Goal: Feedback & Contribution: Submit feedback/report problem

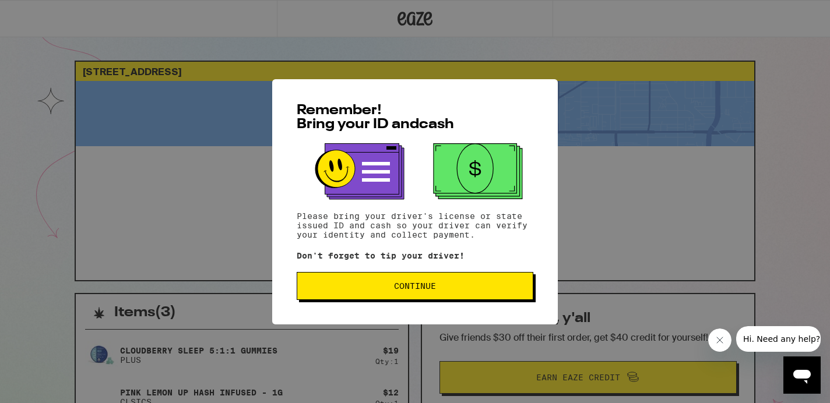
click at [392, 290] on span "Continue" at bounding box center [415, 286] width 217 height 8
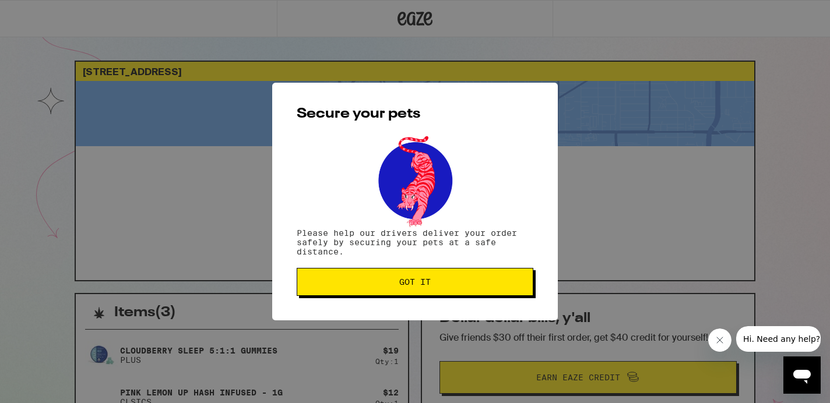
click at [392, 292] on button "Got it" at bounding box center [415, 282] width 237 height 28
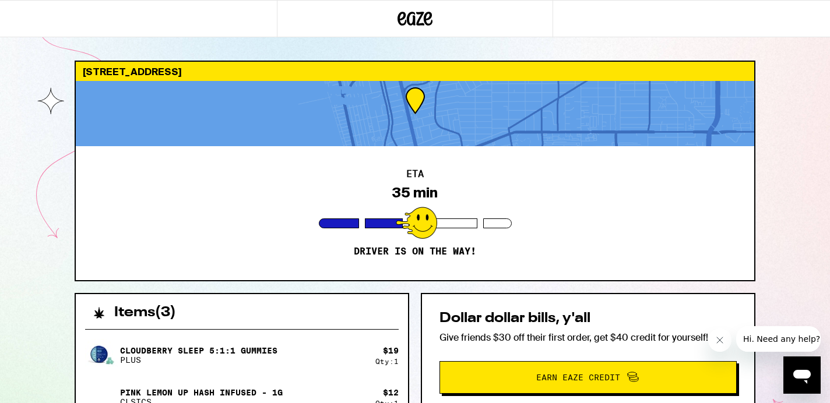
click at [791, 149] on div "840 7th St Hermosa Beach 90254 ETA 35 min Driver is on the way! Items ( 3 ) Clo…" at bounding box center [415, 317] width 830 height 635
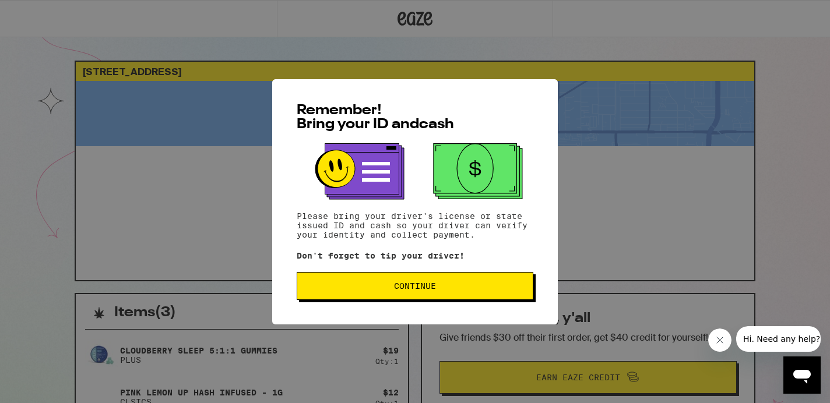
click at [370, 290] on span "Continue" at bounding box center [415, 286] width 217 height 8
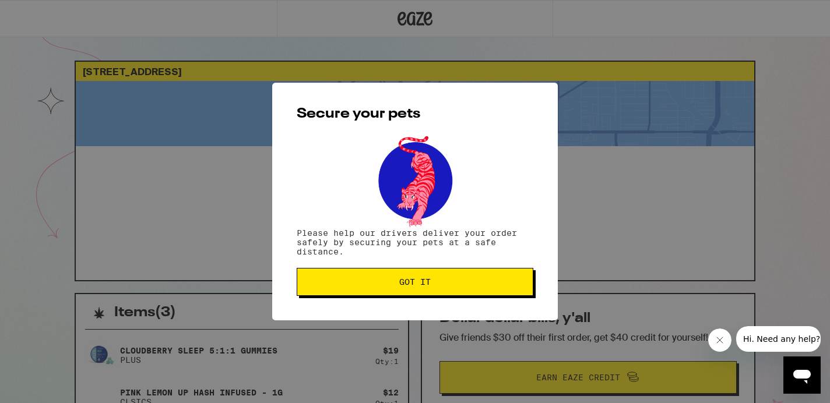
click at [370, 291] on button "Got it" at bounding box center [415, 282] width 237 height 28
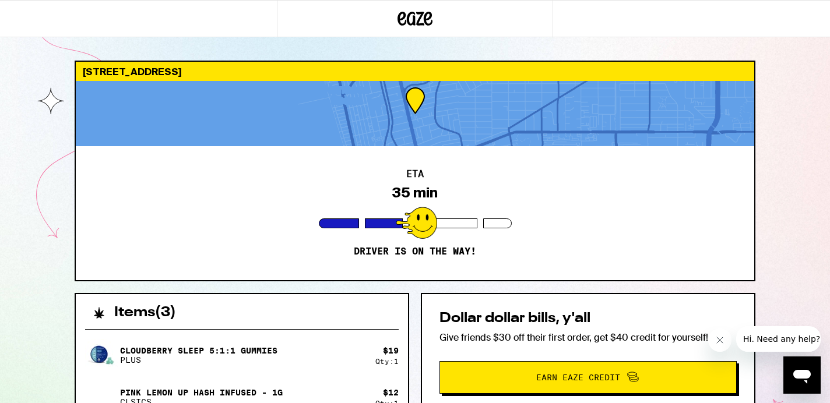
click at [571, 376] on span "Earn Eaze Credit" at bounding box center [578, 378] width 84 height 8
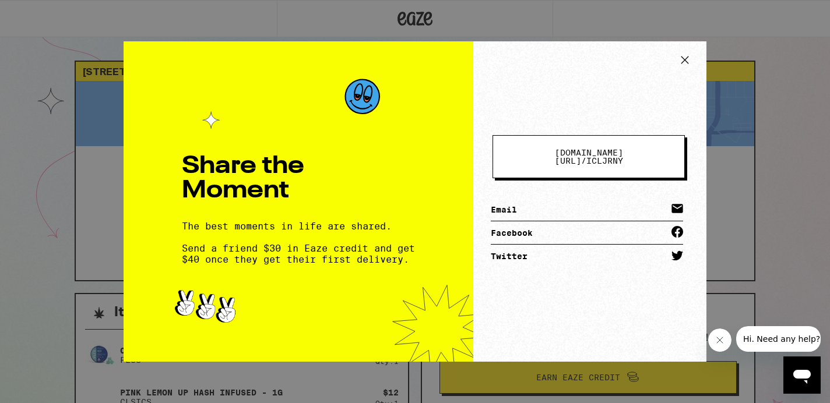
click at [686, 59] on icon at bounding box center [684, 59] width 17 height 17
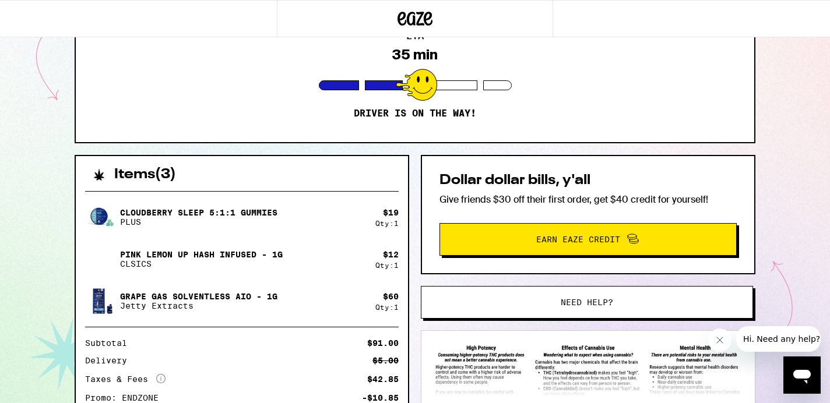
scroll to position [235, 0]
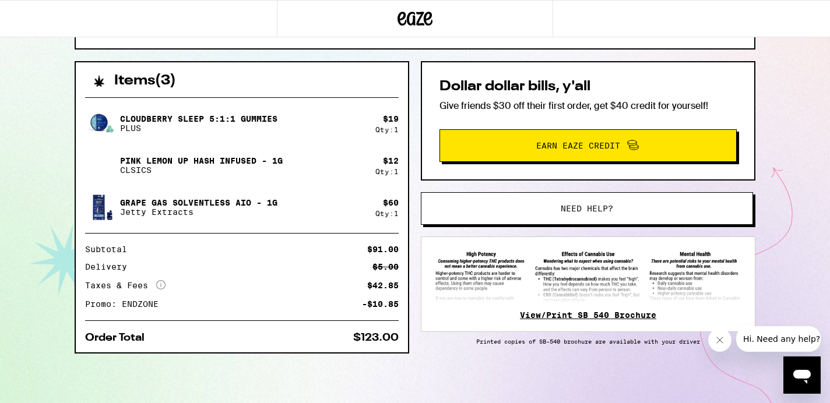
click at [578, 315] on link "View/Print SB 540 Brochure" at bounding box center [588, 315] width 136 height 9
click at [201, 201] on p "Grape Gas Solventless AIO - 1g" at bounding box center [198, 202] width 157 height 9
click at [95, 204] on img at bounding box center [101, 207] width 33 height 33
click at [99, 203] on img at bounding box center [101, 207] width 33 height 33
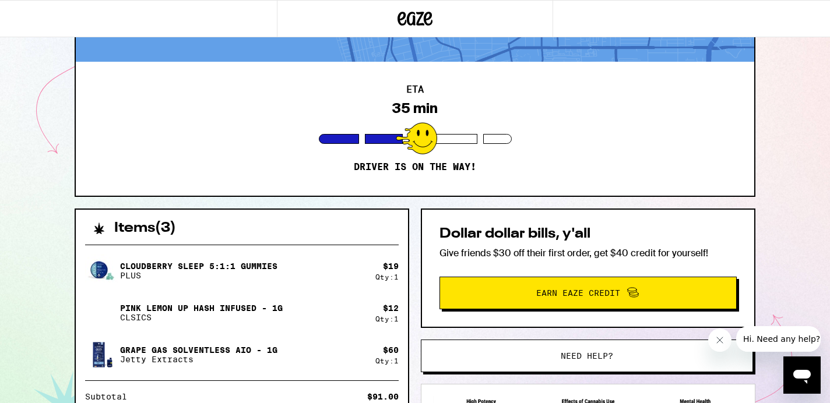
scroll to position [0, 0]
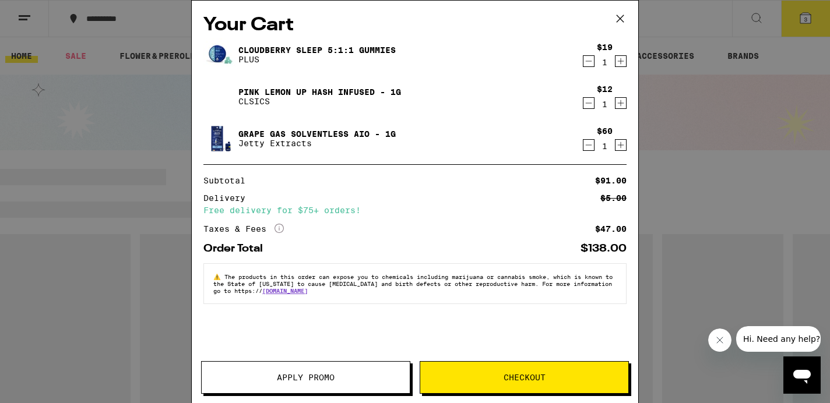
click at [265, 129] on link "Grape Gas Solventless AIO - 1g" at bounding box center [316, 133] width 157 height 9
click at [268, 134] on link "Grape Gas Solventless AIO - 1g" at bounding box center [316, 133] width 157 height 9
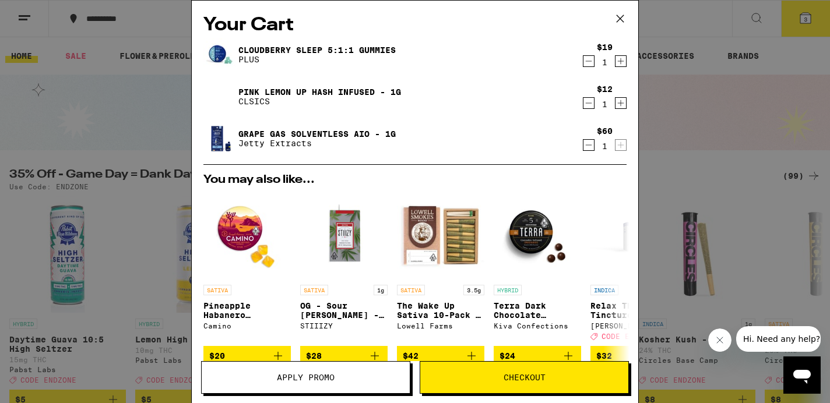
click at [721, 21] on div "Your Cart Cloudberry SLEEP 5:1:1 Gummies PLUS $19 1 Pink Lemon Up Hash Infused …" at bounding box center [415, 201] width 830 height 403
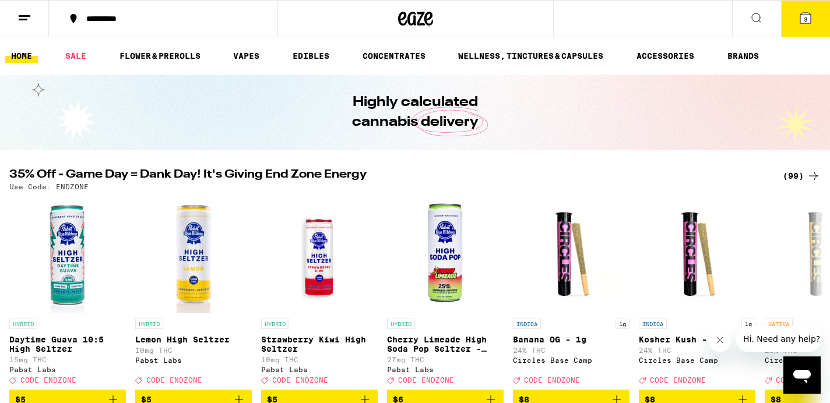
click at [806, 16] on span "3" at bounding box center [805, 19] width 3 height 7
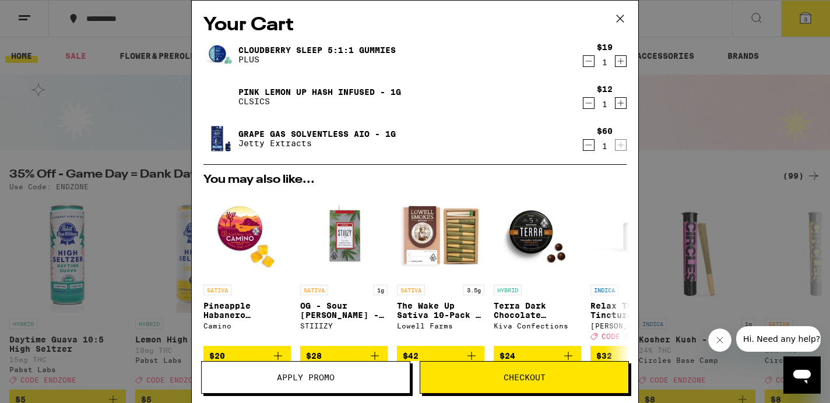
click at [751, 143] on div "Your Cart Cloudberry SLEEP 5:1:1 Gummies PLUS $19 1 Pink Lemon Up Hash Infused …" at bounding box center [415, 201] width 830 height 403
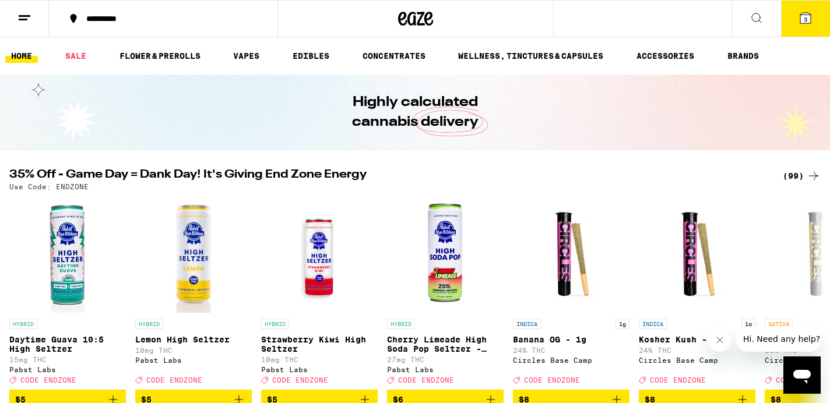
click at [167, 20] on div "**********" at bounding box center [170, 19] width 180 height 8
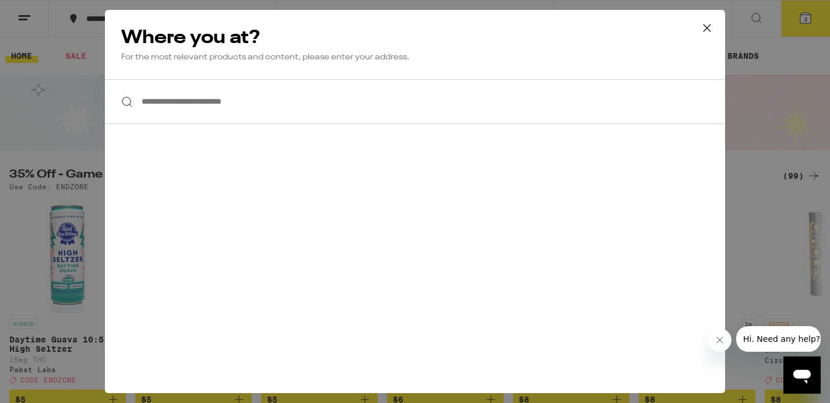
click at [705, 29] on icon at bounding box center [706, 27] width 17 height 17
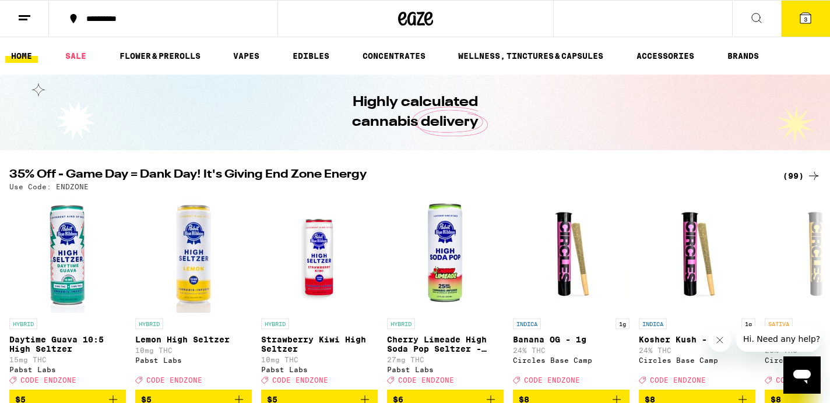
click at [759, 19] on icon at bounding box center [756, 17] width 9 height 9
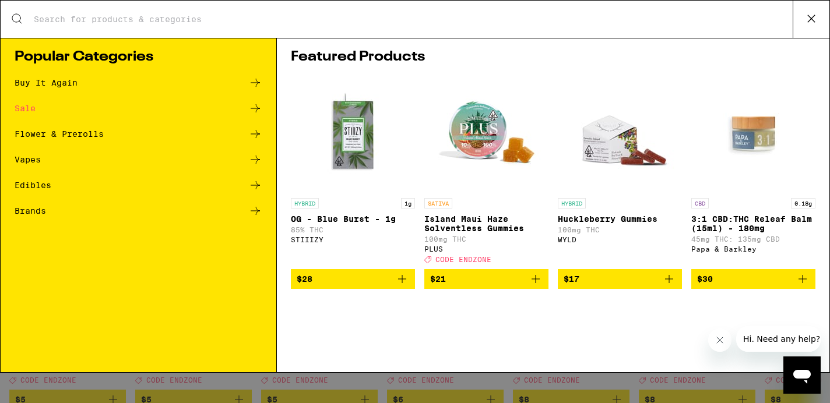
click at [809, 19] on icon at bounding box center [811, 18] width 17 height 17
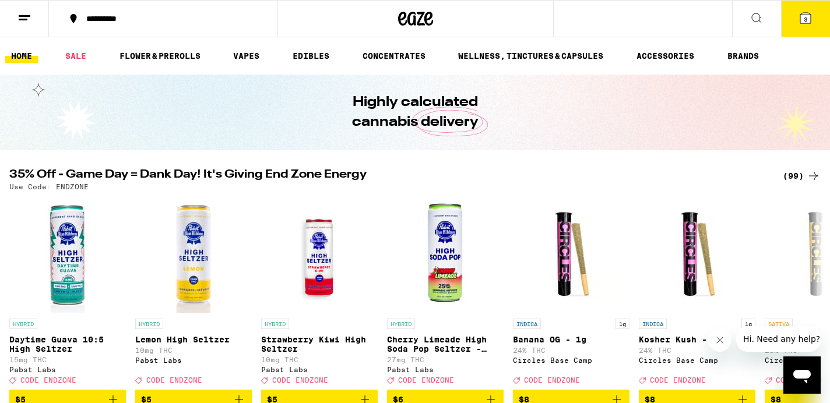
click at [26, 19] on line at bounding box center [23, 19] width 9 height 0
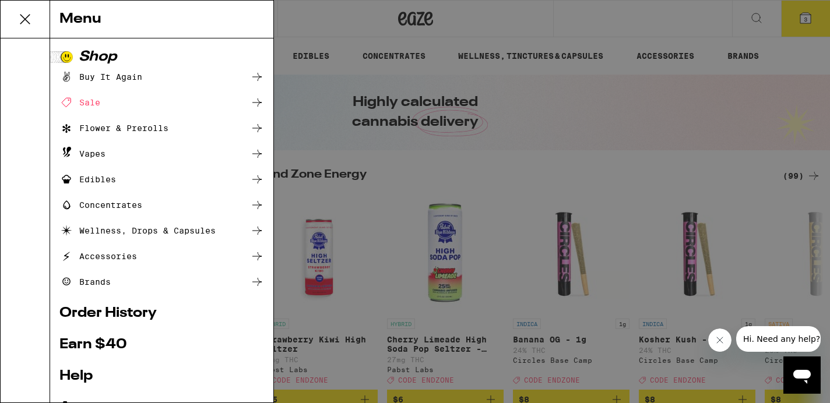
click at [104, 310] on link "Order History" at bounding box center [161, 314] width 205 height 14
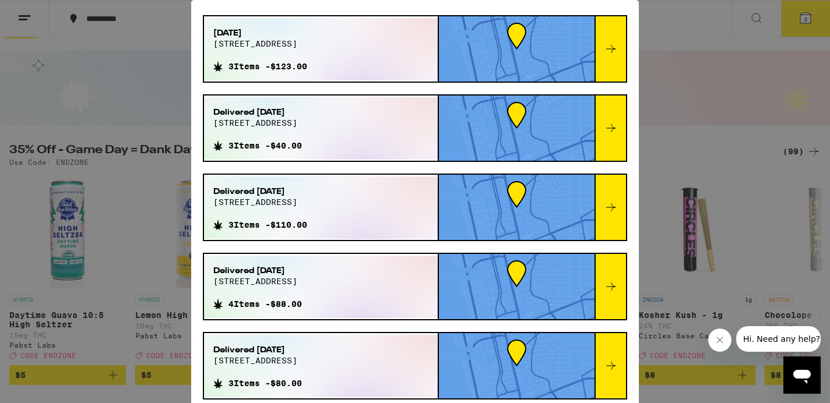
scroll to position [73, 0]
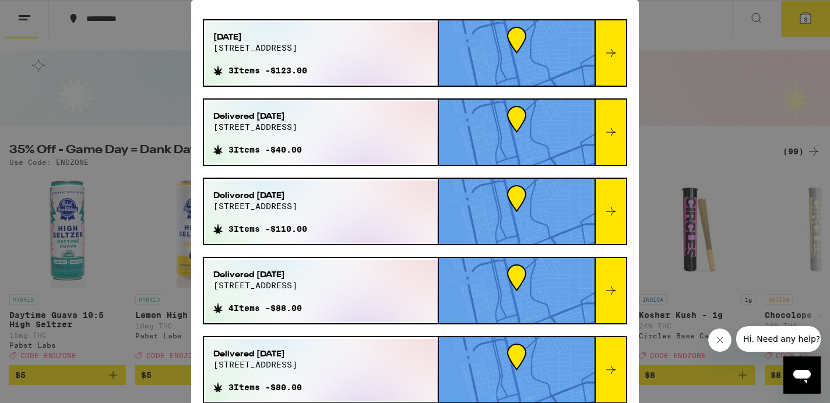
click at [691, 36] on div "Order History Your most recent orders Sep 21, 2025 840 7th st 3 Items - $123.00…" at bounding box center [415, 201] width 830 height 403
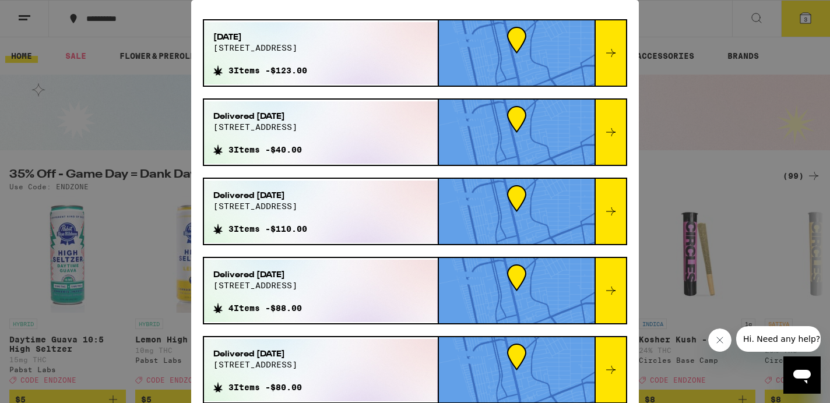
scroll to position [0, 0]
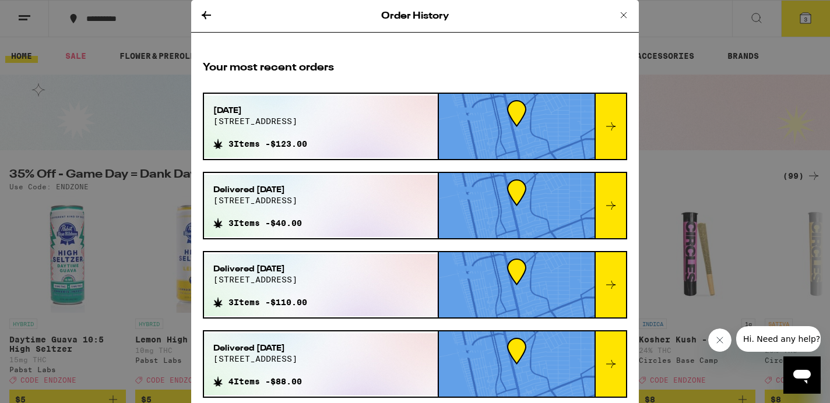
click at [203, 14] on icon at bounding box center [206, 15] width 9 height 8
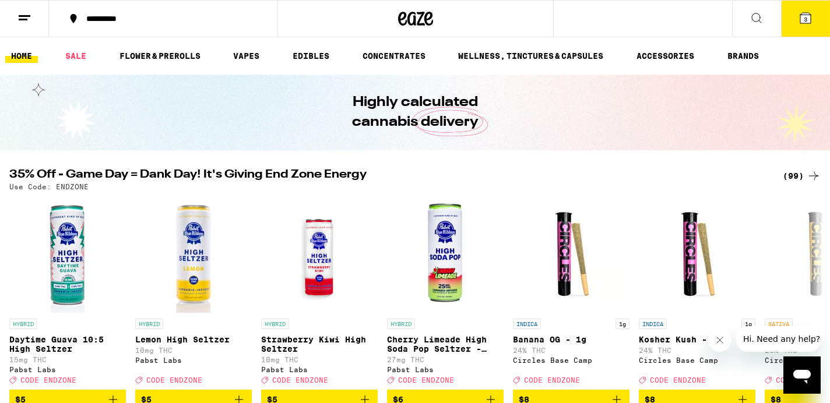
click at [29, 18] on icon at bounding box center [24, 18] width 14 height 14
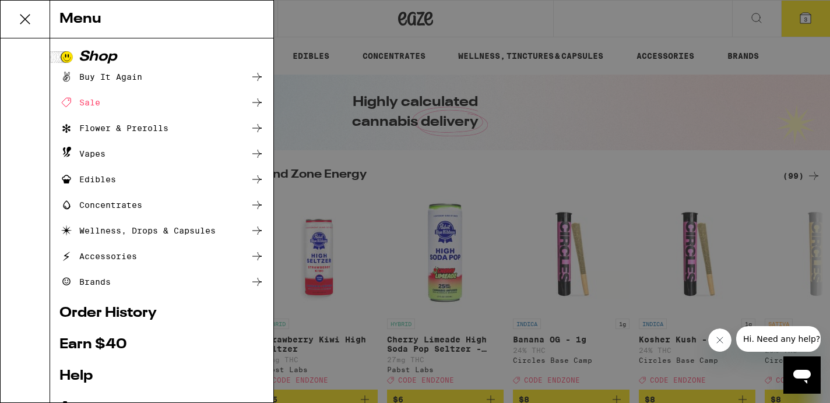
click at [117, 311] on link "Order History" at bounding box center [161, 314] width 205 height 14
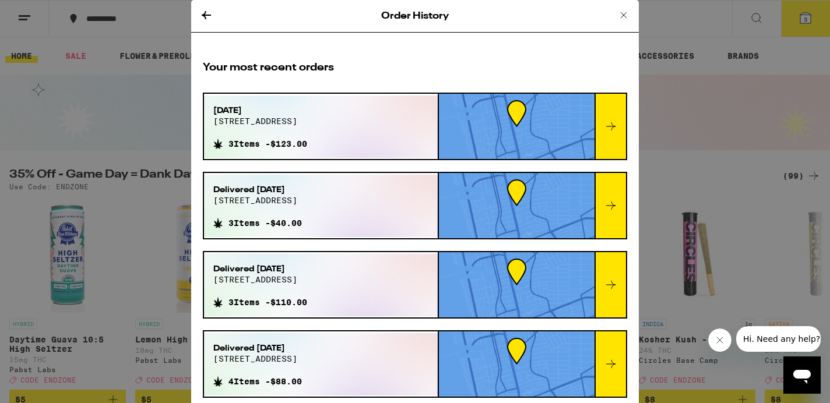
click at [283, 117] on span "840 7th st" at bounding box center [260, 121] width 94 height 9
click at [613, 128] on icon at bounding box center [611, 127] width 14 height 14
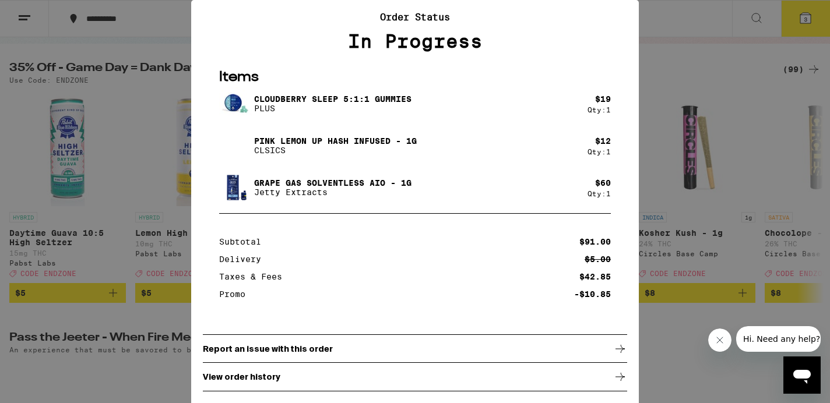
scroll to position [108, 0]
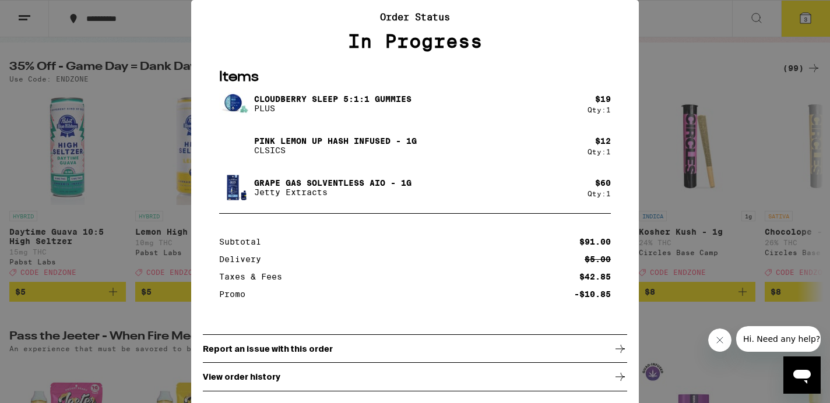
click at [617, 381] on icon at bounding box center [620, 377] width 14 height 14
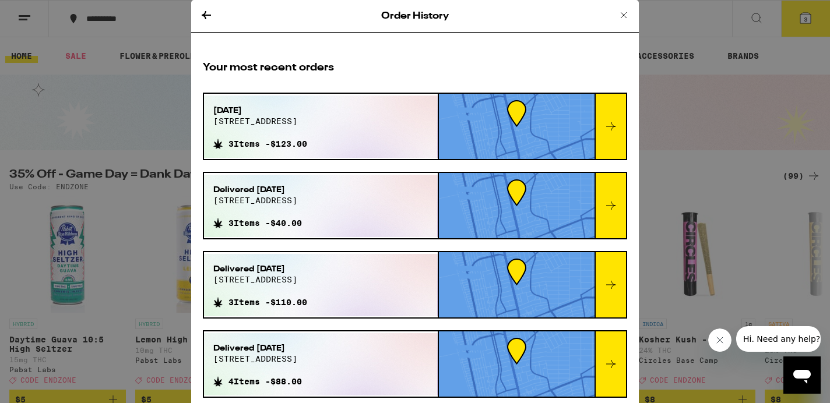
click at [205, 9] on icon at bounding box center [206, 15] width 14 height 14
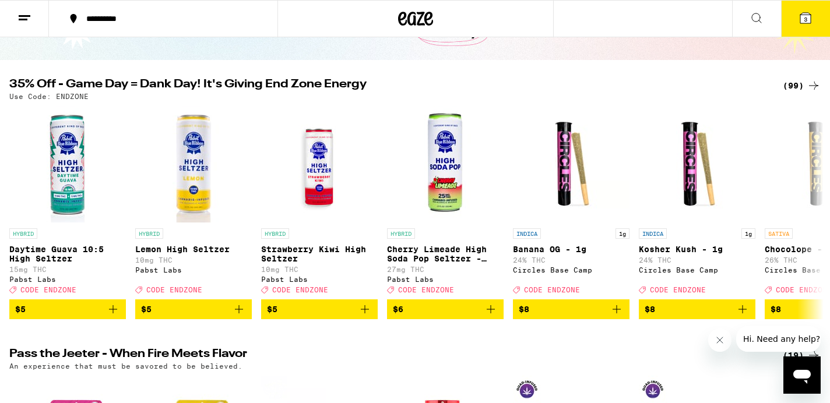
click at [30, 17] on icon at bounding box center [24, 18] width 14 height 14
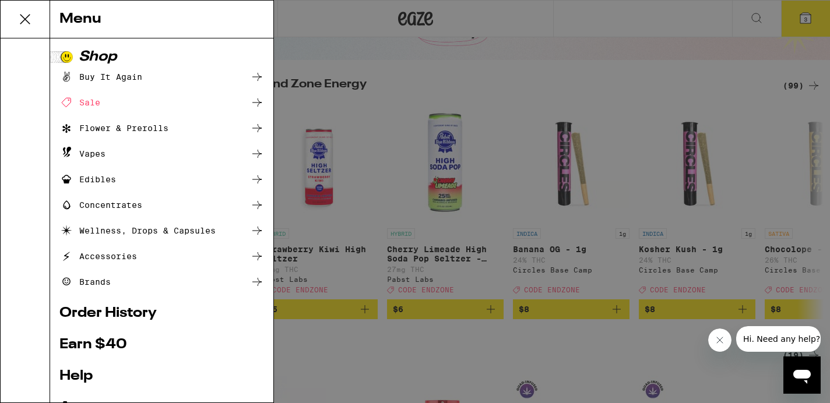
click at [96, 310] on link "Order History" at bounding box center [161, 314] width 205 height 14
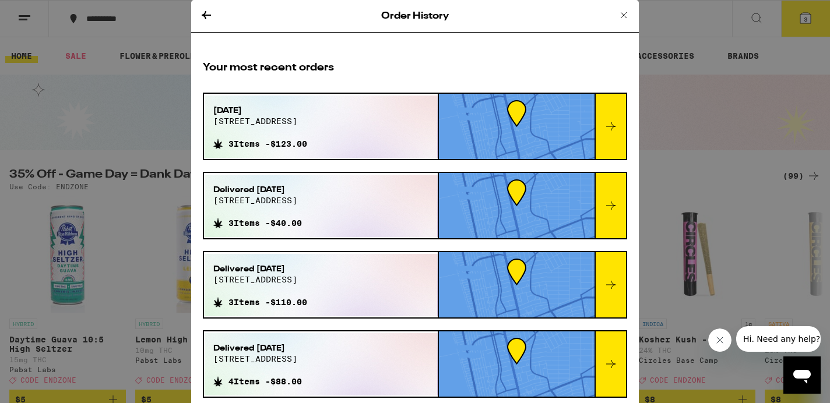
click at [438, 142] on div at bounding box center [516, 126] width 157 height 65
click at [612, 122] on icon at bounding box center [611, 127] width 14 height 14
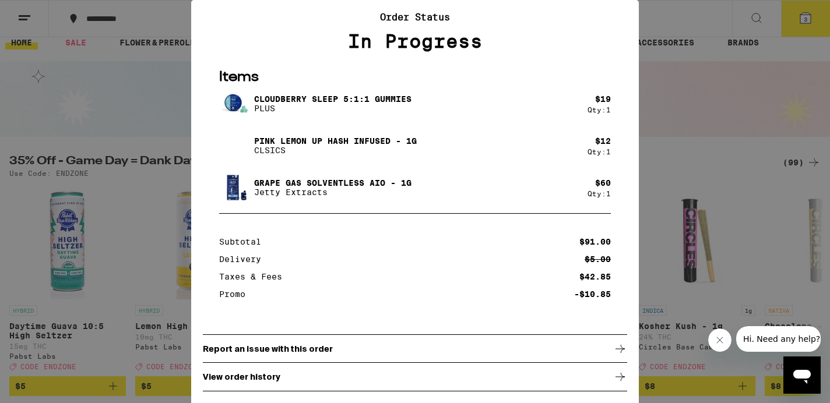
scroll to position [17, 0]
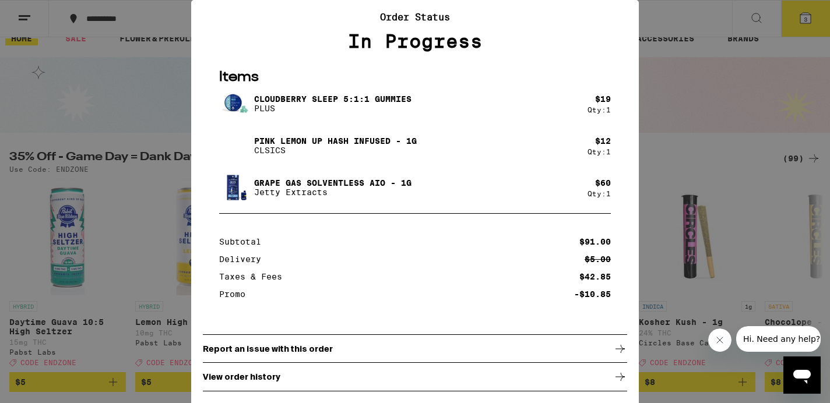
click at [483, 353] on div "Report an issue with this order" at bounding box center [415, 349] width 424 height 29
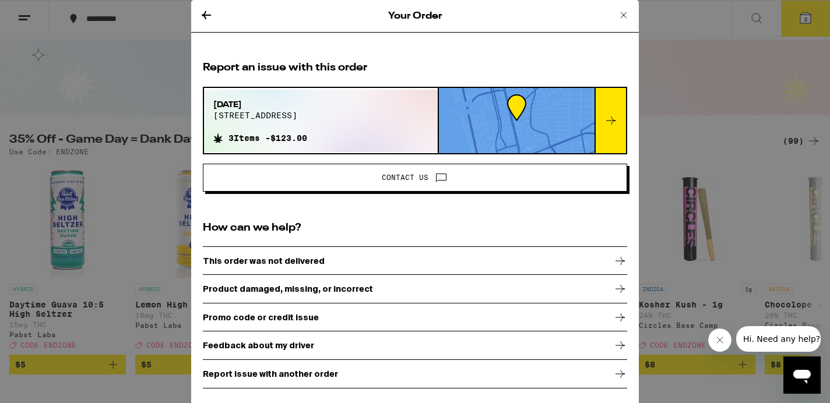
scroll to position [38, 0]
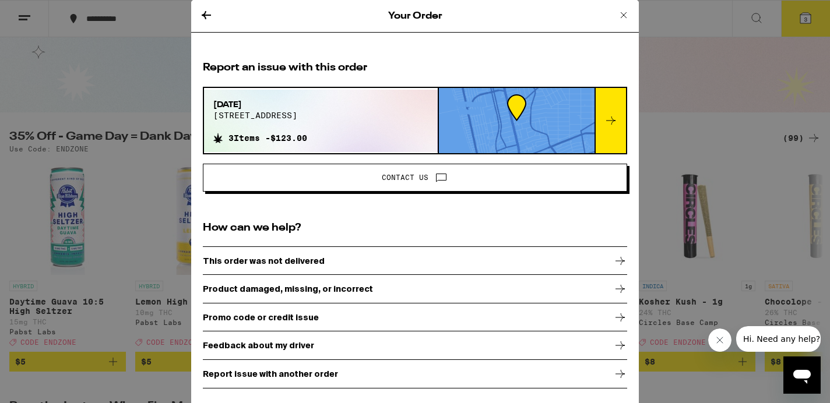
click at [208, 13] on icon at bounding box center [206, 15] width 14 height 14
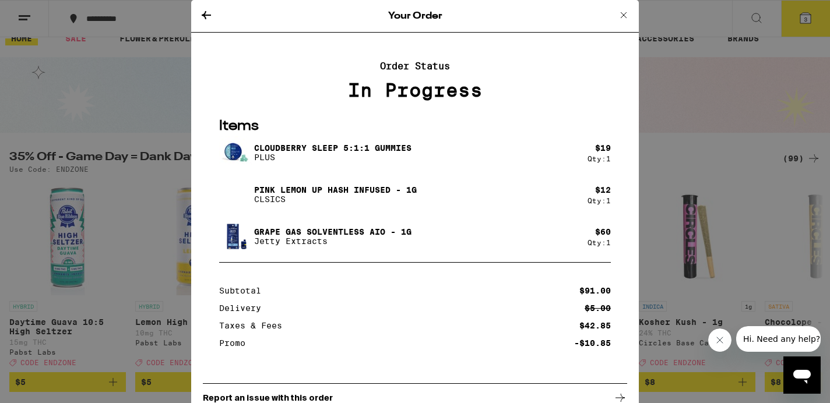
scroll to position [53, 0]
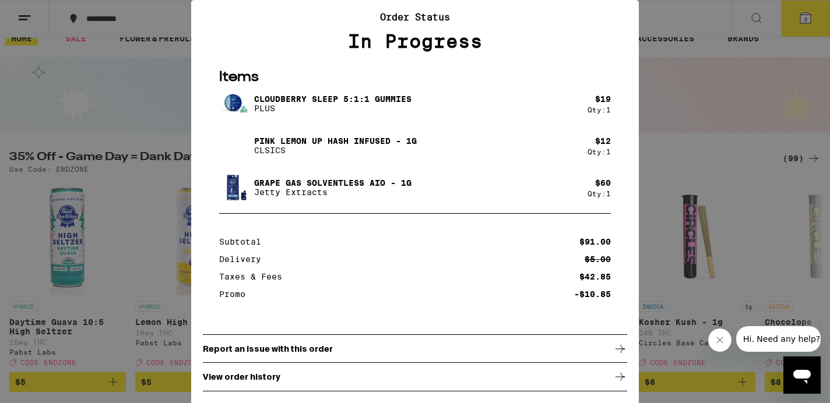
click at [311, 379] on div "View order history" at bounding box center [415, 377] width 424 height 29
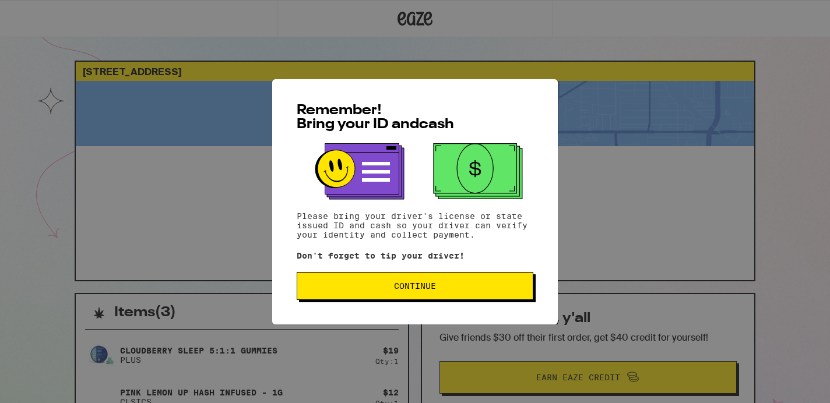
click at [432, 286] on span "Continue" at bounding box center [415, 286] width 42 height 8
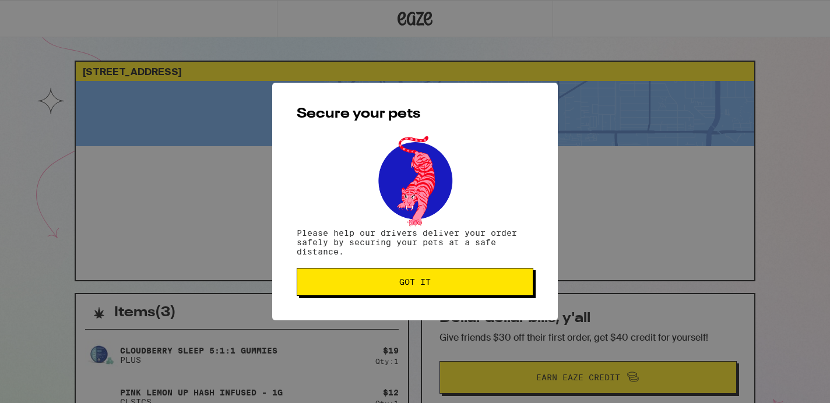
click at [432, 286] on span "Got it" at bounding box center [415, 282] width 217 height 8
